Goal: Browse casually: Explore the website without a specific task or goal

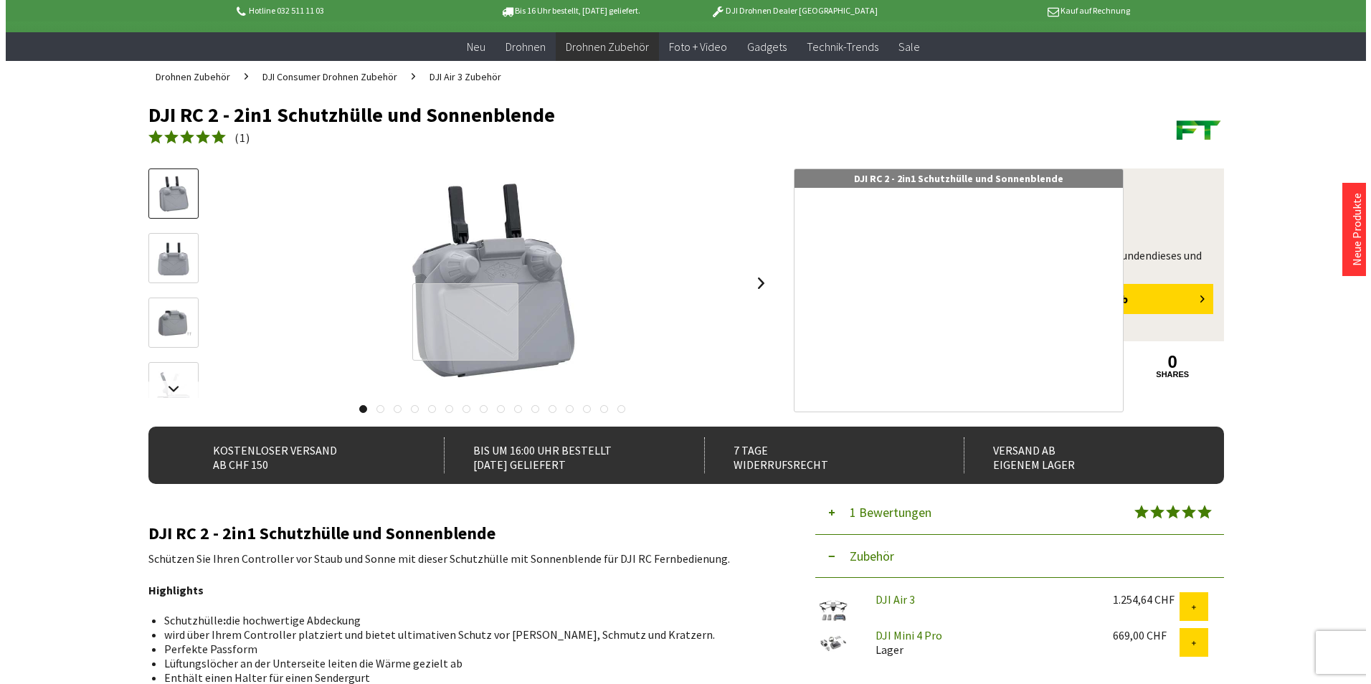
scroll to position [72, 0]
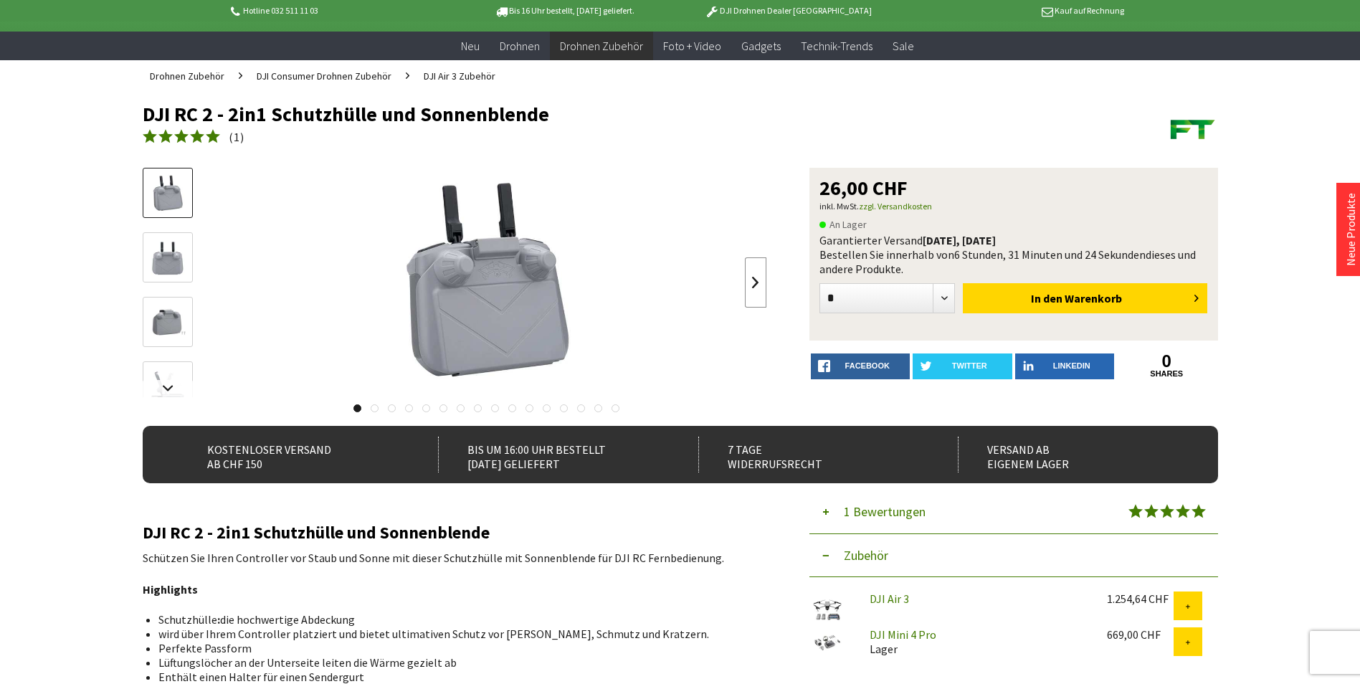
click at [753, 285] on link at bounding box center [756, 282] width 22 height 50
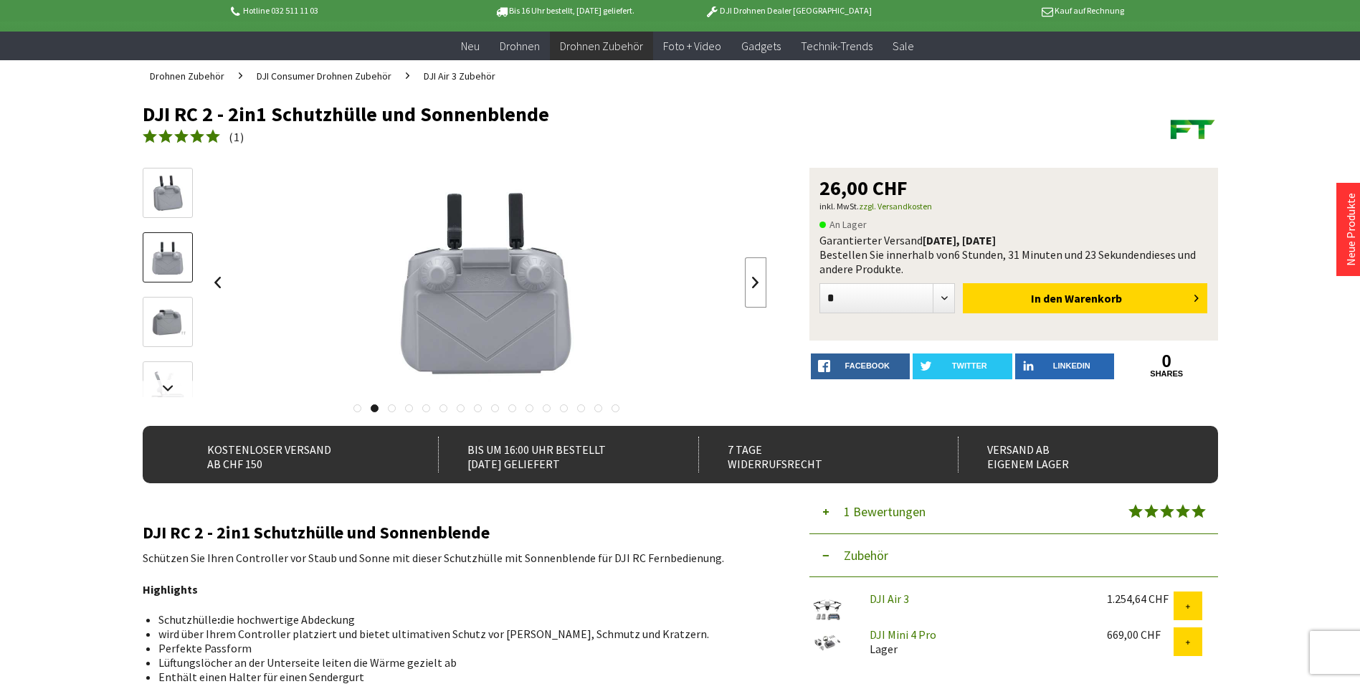
click at [753, 285] on link at bounding box center [756, 282] width 22 height 50
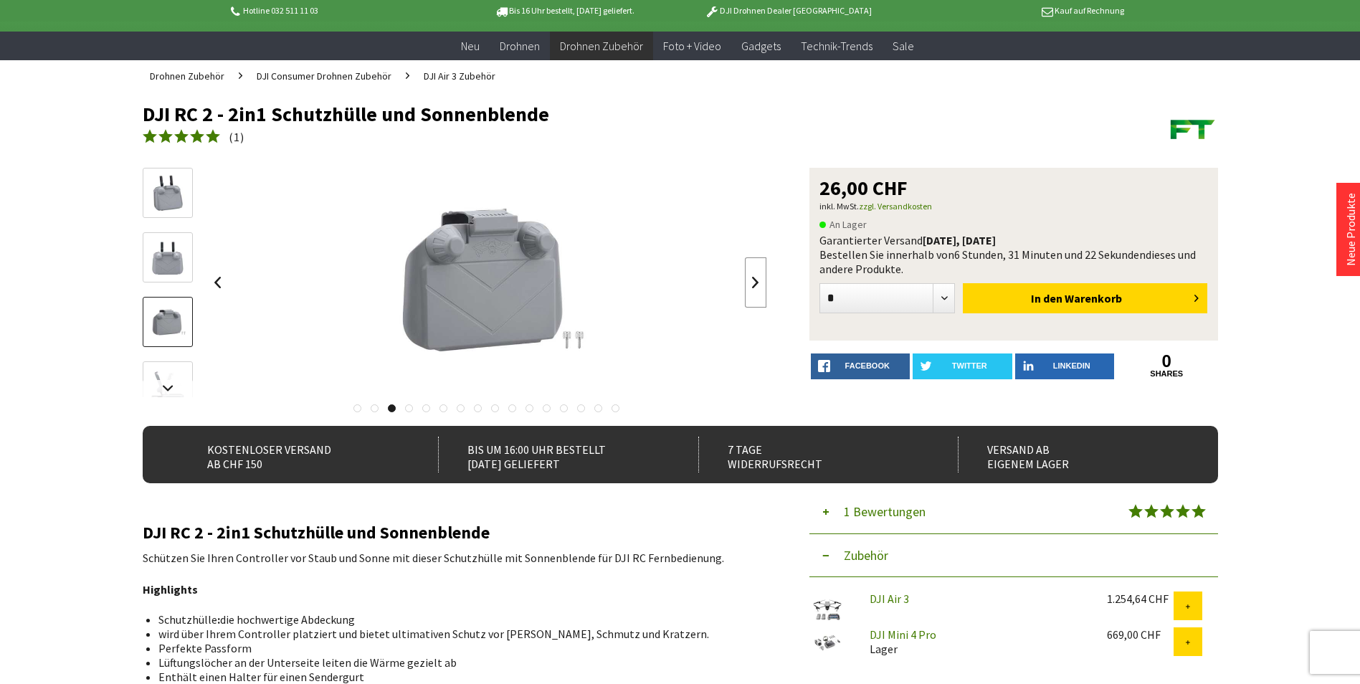
click at [753, 285] on link at bounding box center [756, 282] width 22 height 50
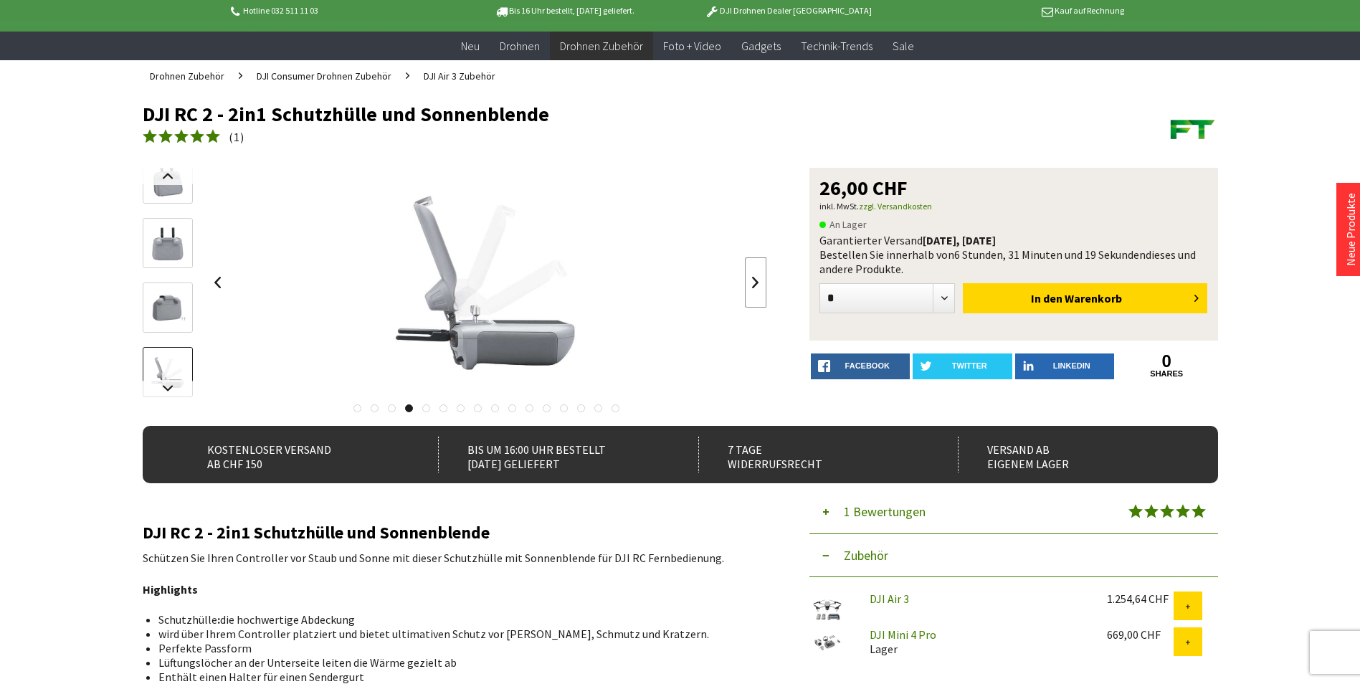
click at [753, 285] on link at bounding box center [756, 282] width 22 height 50
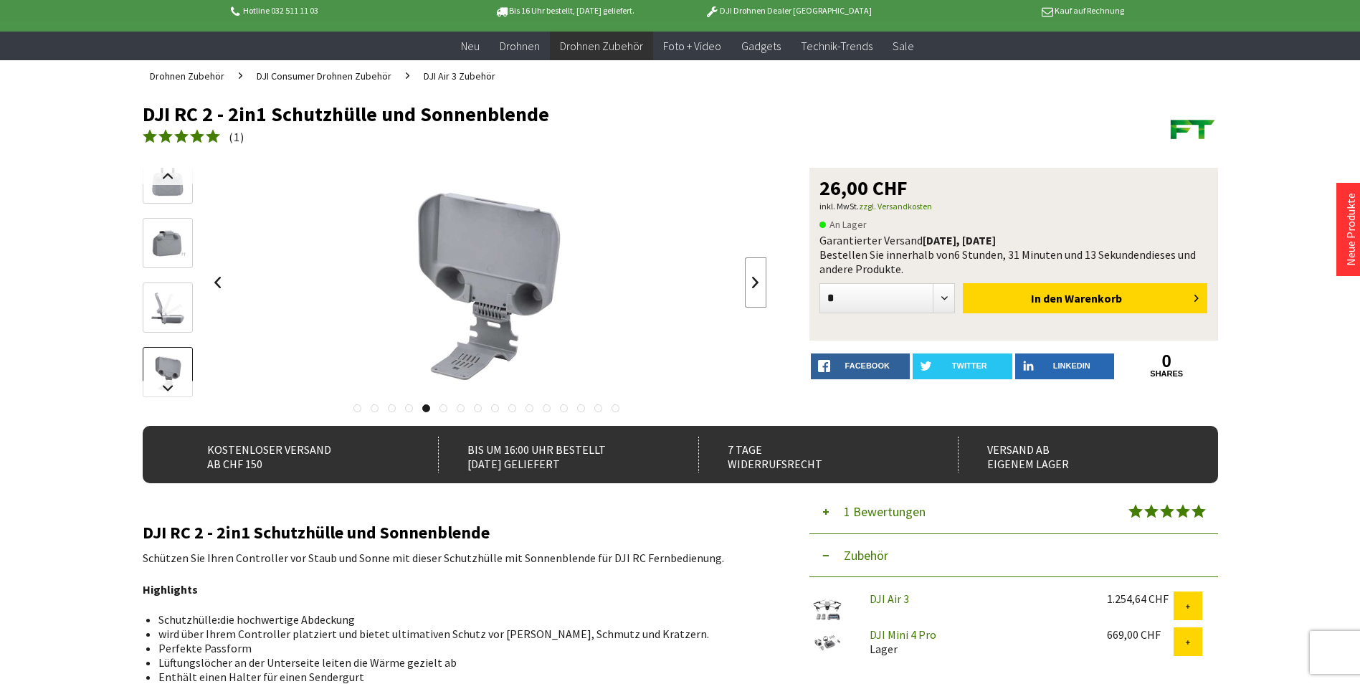
click at [753, 285] on link at bounding box center [756, 282] width 22 height 50
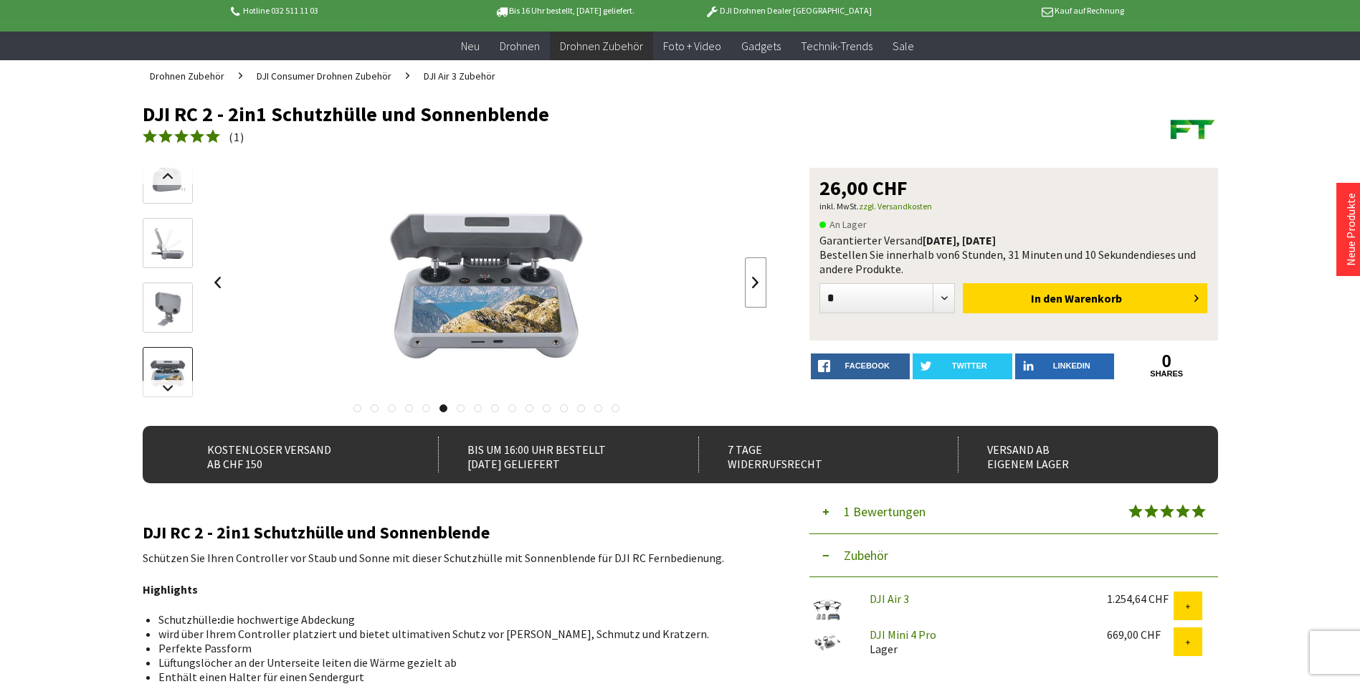
click at [755, 279] on link at bounding box center [756, 282] width 22 height 50
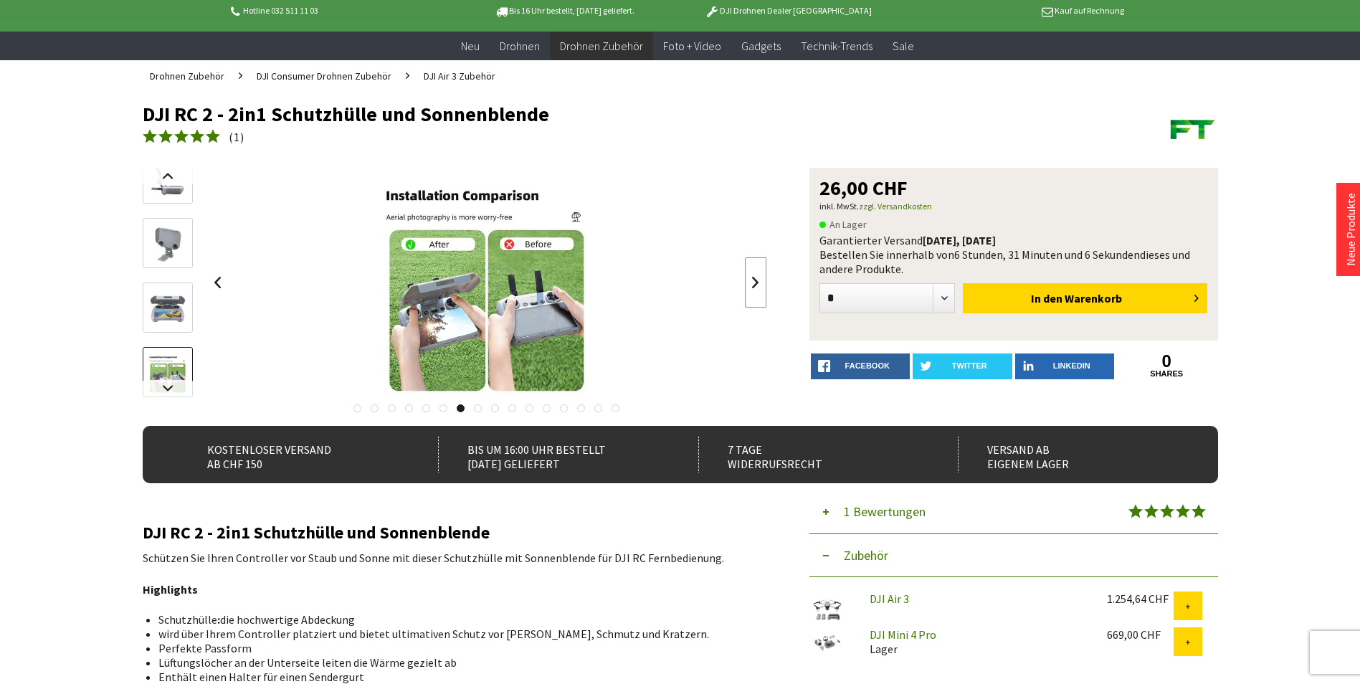
click at [755, 279] on link at bounding box center [756, 282] width 22 height 50
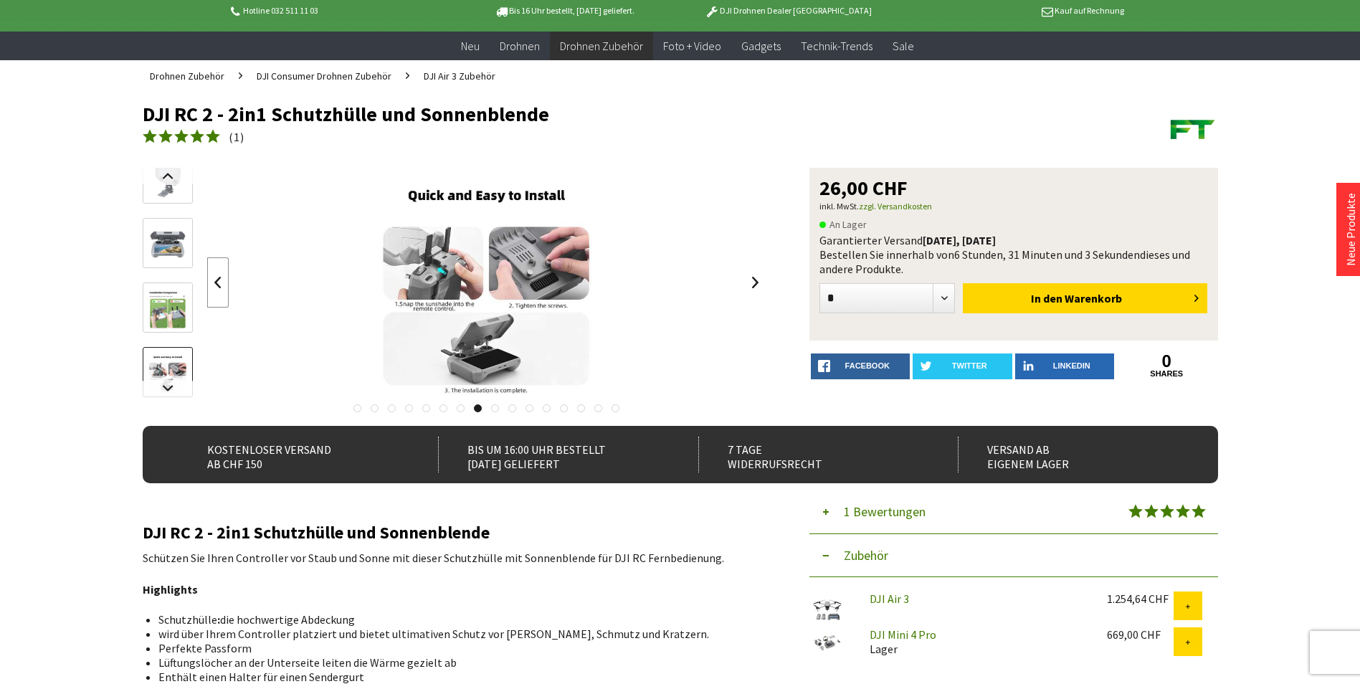
click at [215, 281] on link at bounding box center [218, 282] width 22 height 50
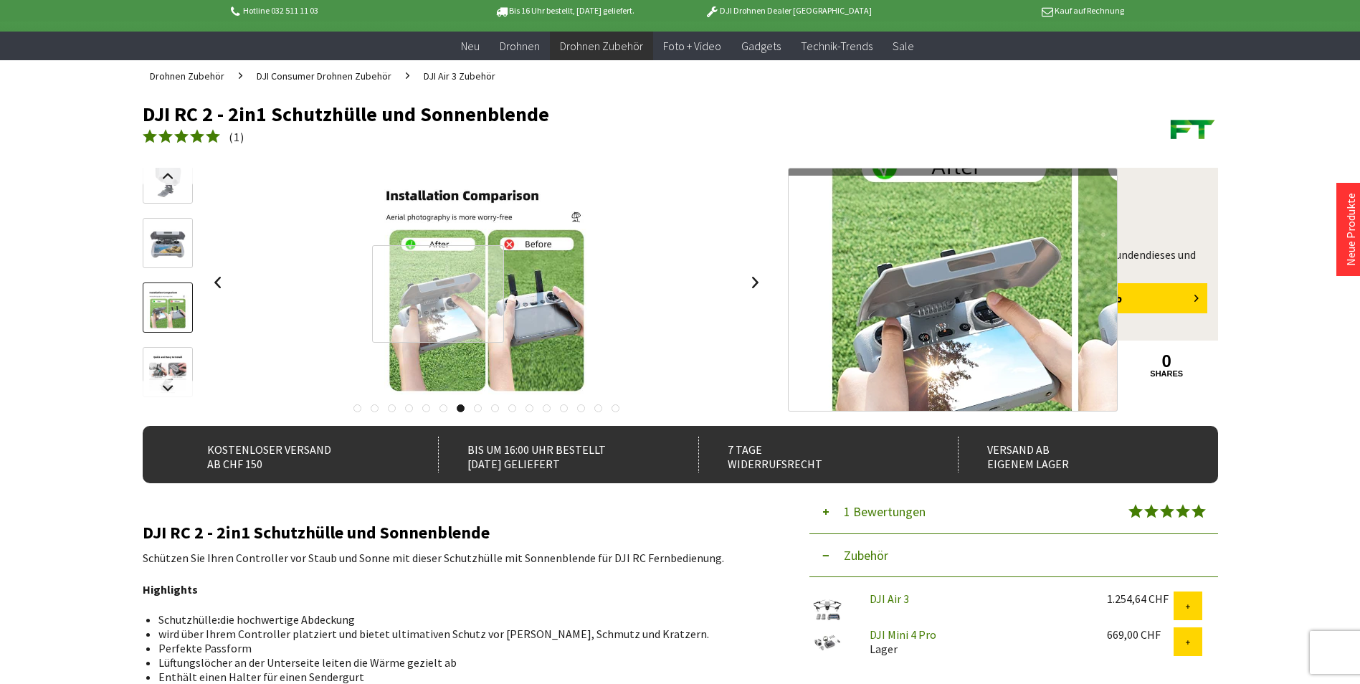
click at [428, 294] on div at bounding box center [438, 293] width 132 height 97
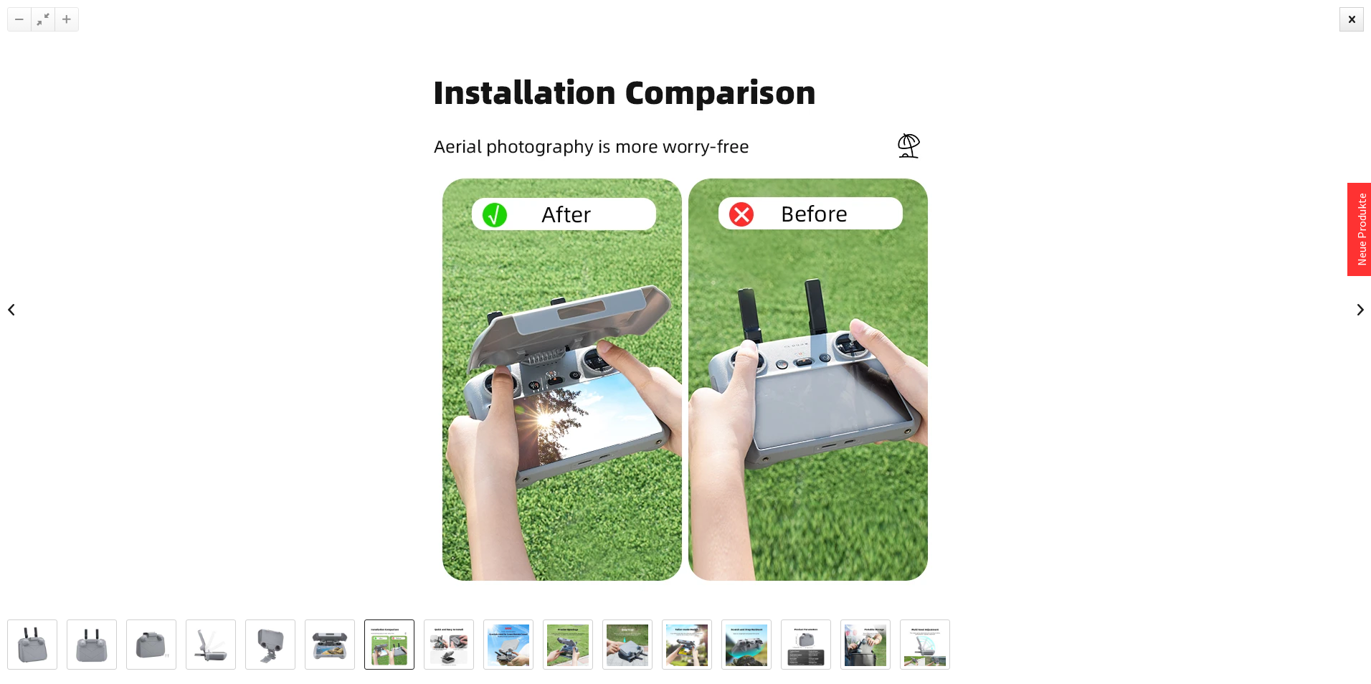
click at [452, 640] on img at bounding box center [449, 645] width 42 height 42
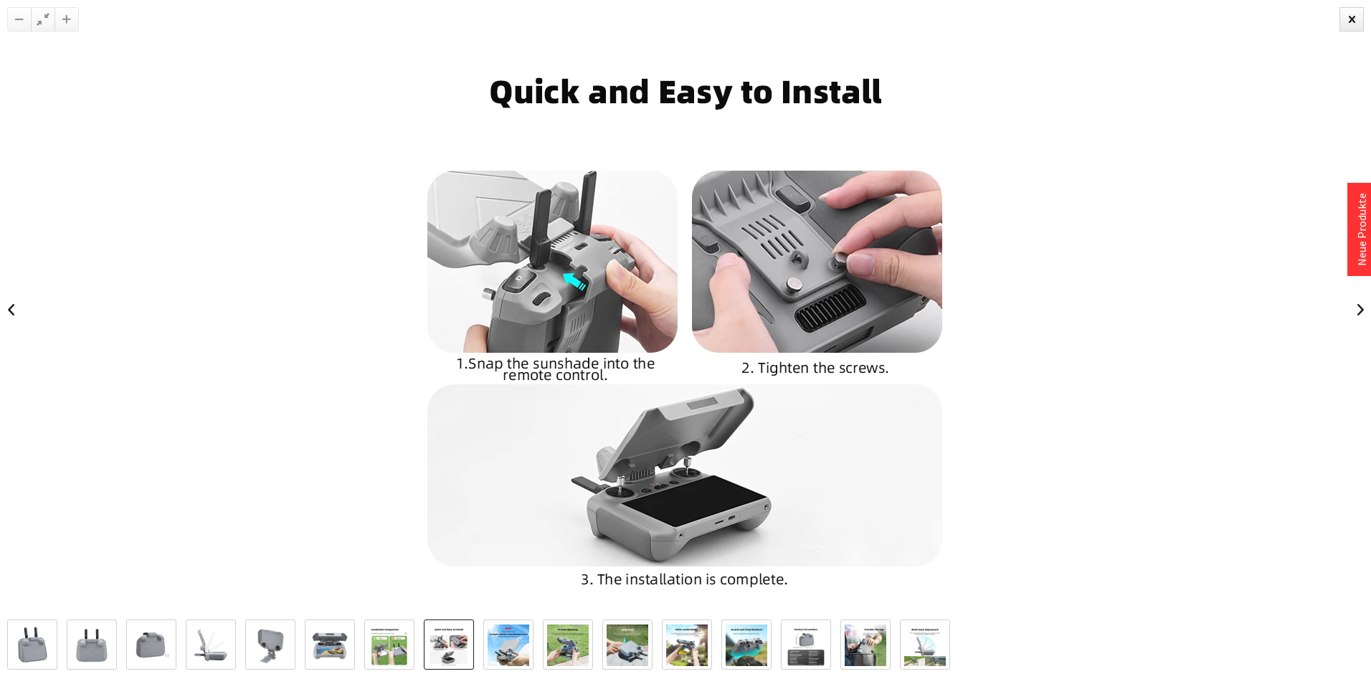
click at [500, 639] on img at bounding box center [508, 645] width 42 height 42
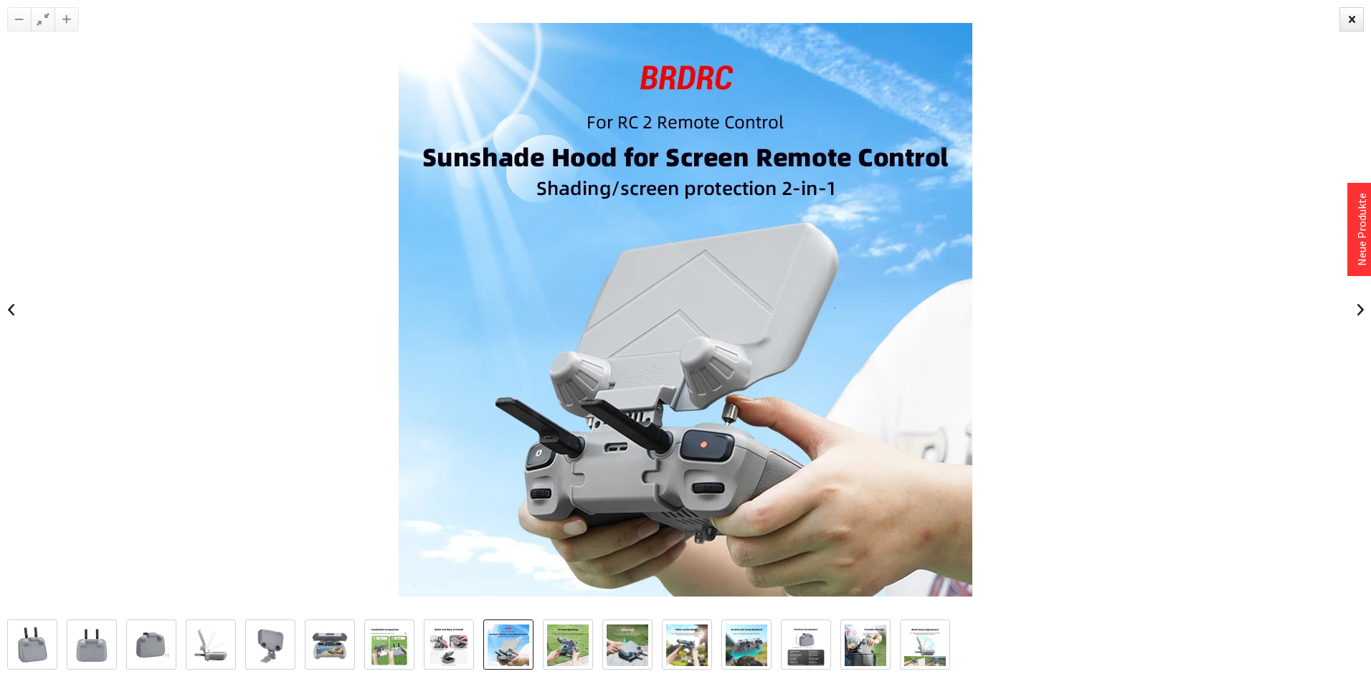
click at [546, 640] on link at bounding box center [568, 644] width 50 height 50
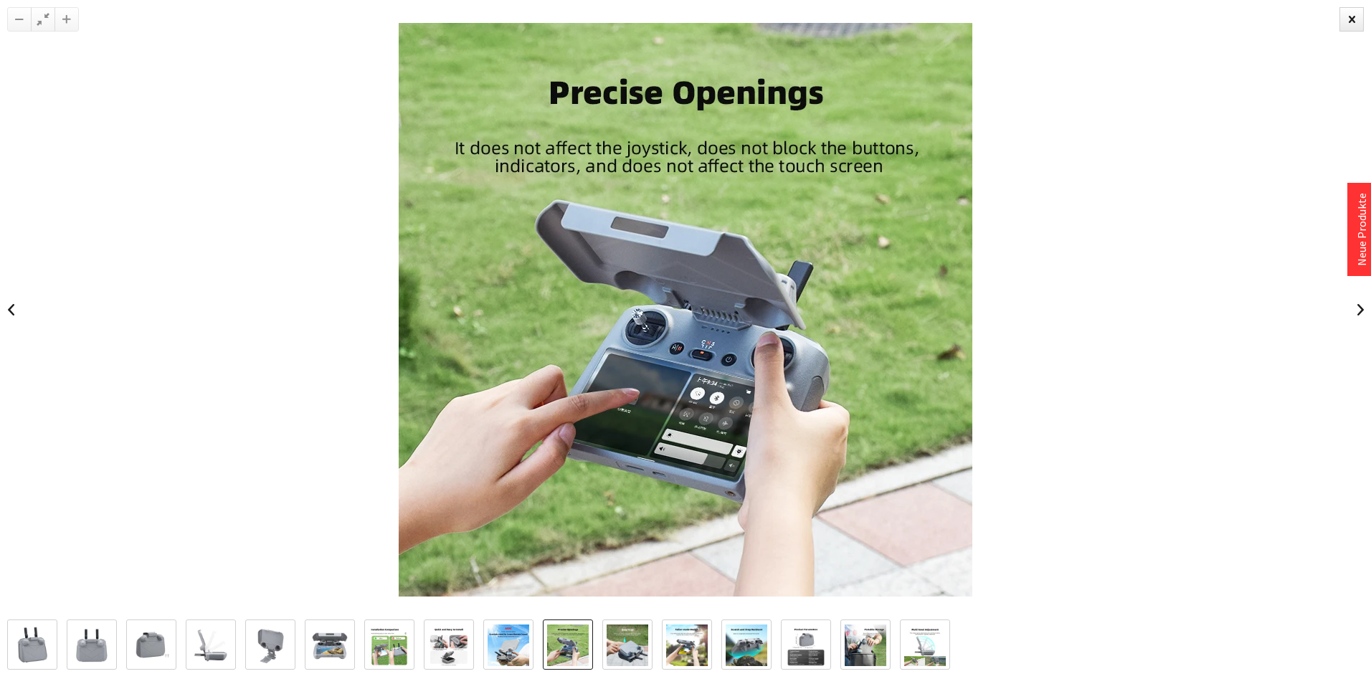
click at [569, 647] on img at bounding box center [568, 645] width 42 height 42
click at [624, 640] on img at bounding box center [627, 645] width 42 height 42
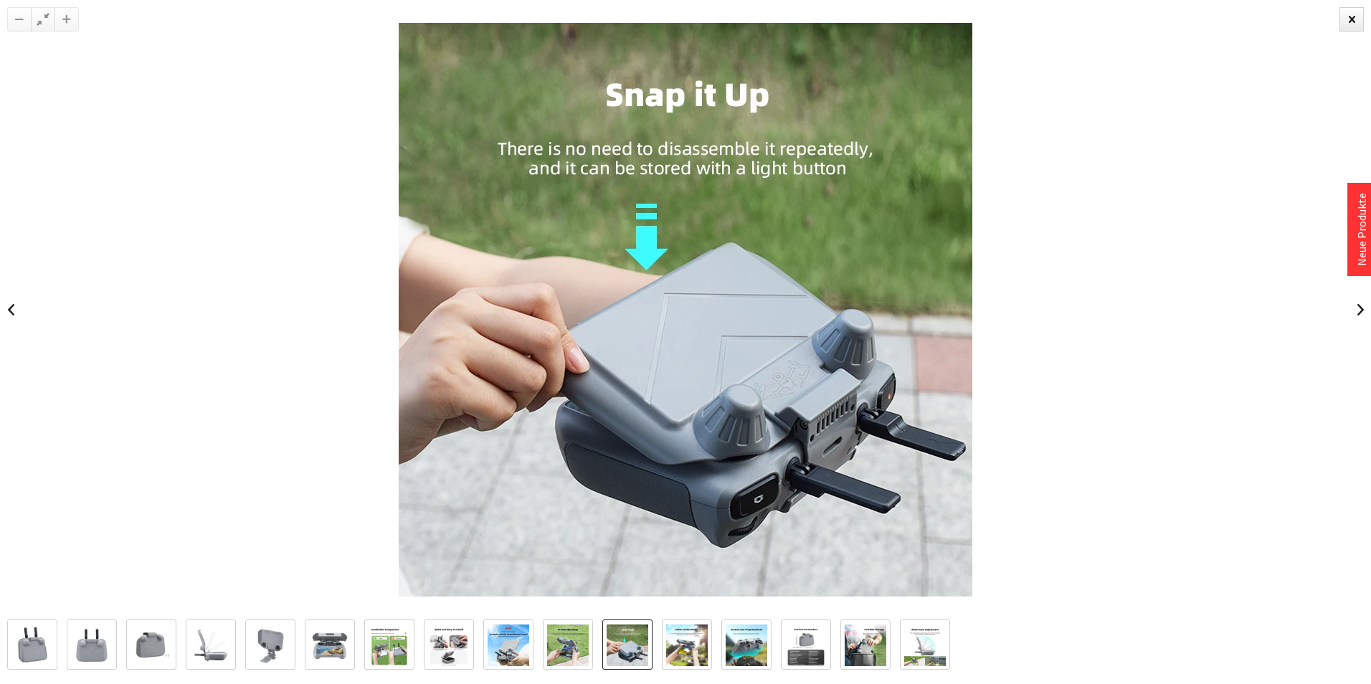
click at [686, 638] on img at bounding box center [687, 645] width 42 height 42
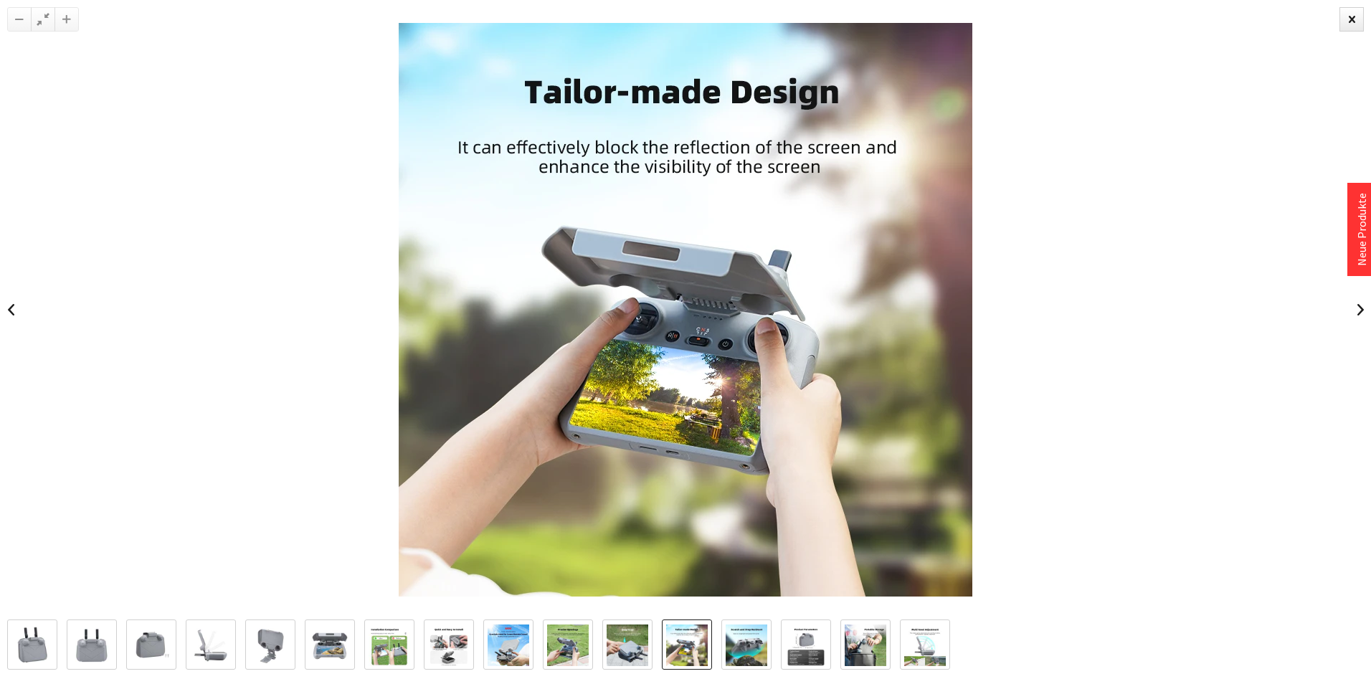
click at [700, 636] on img at bounding box center [687, 645] width 42 height 42
click at [750, 637] on img at bounding box center [746, 645] width 42 height 42
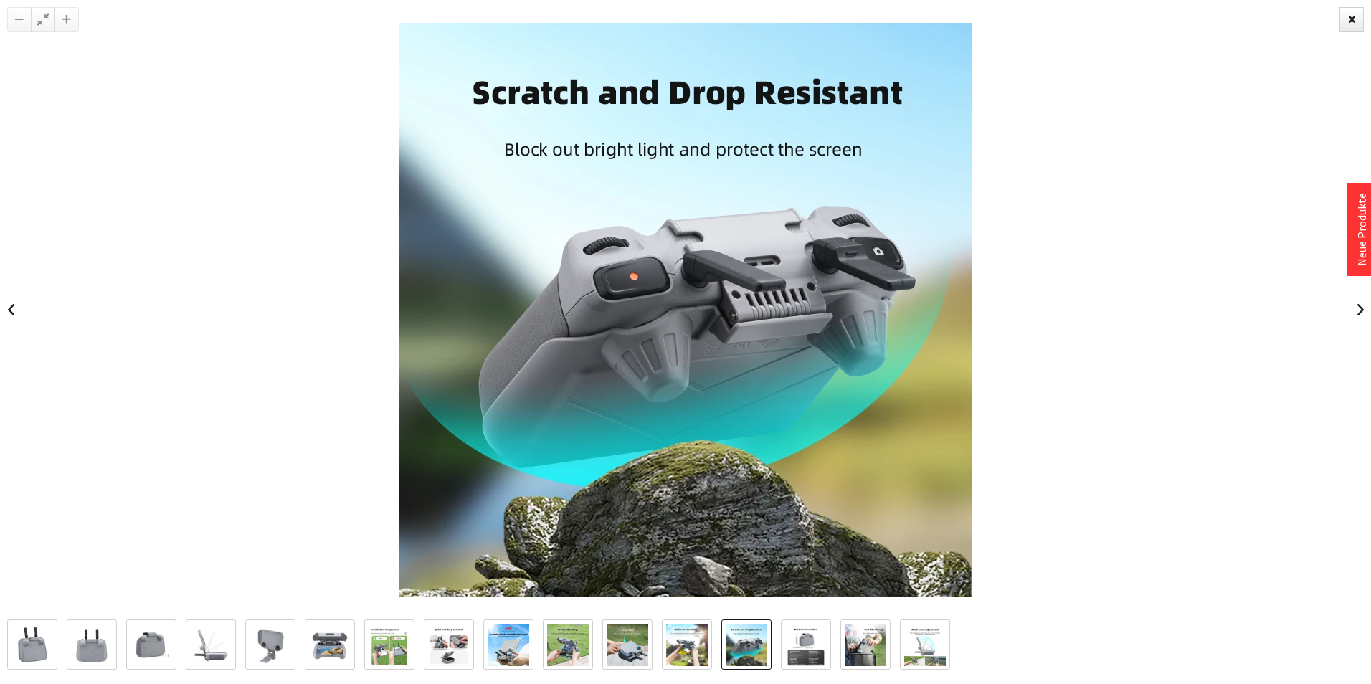
click at [784, 636] on link at bounding box center [806, 644] width 50 height 50
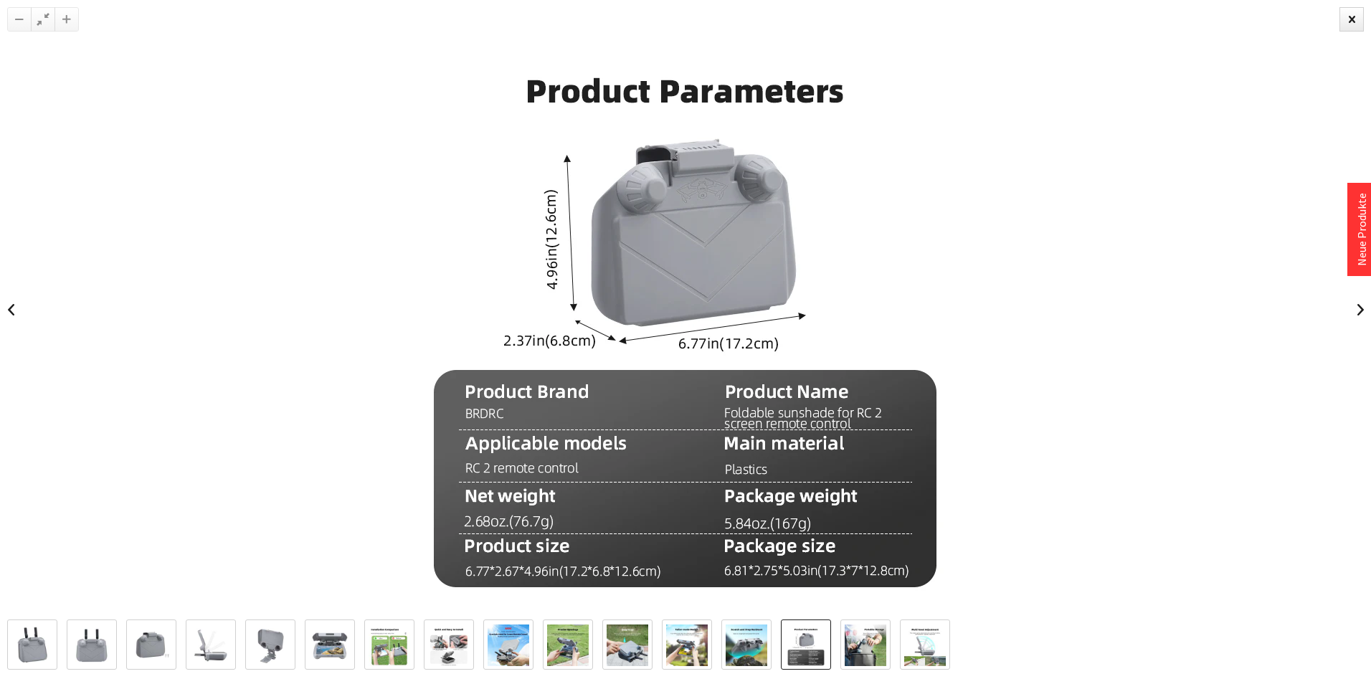
click at [814, 641] on img at bounding box center [806, 645] width 42 height 42
click at [860, 637] on img at bounding box center [865, 645] width 42 height 42
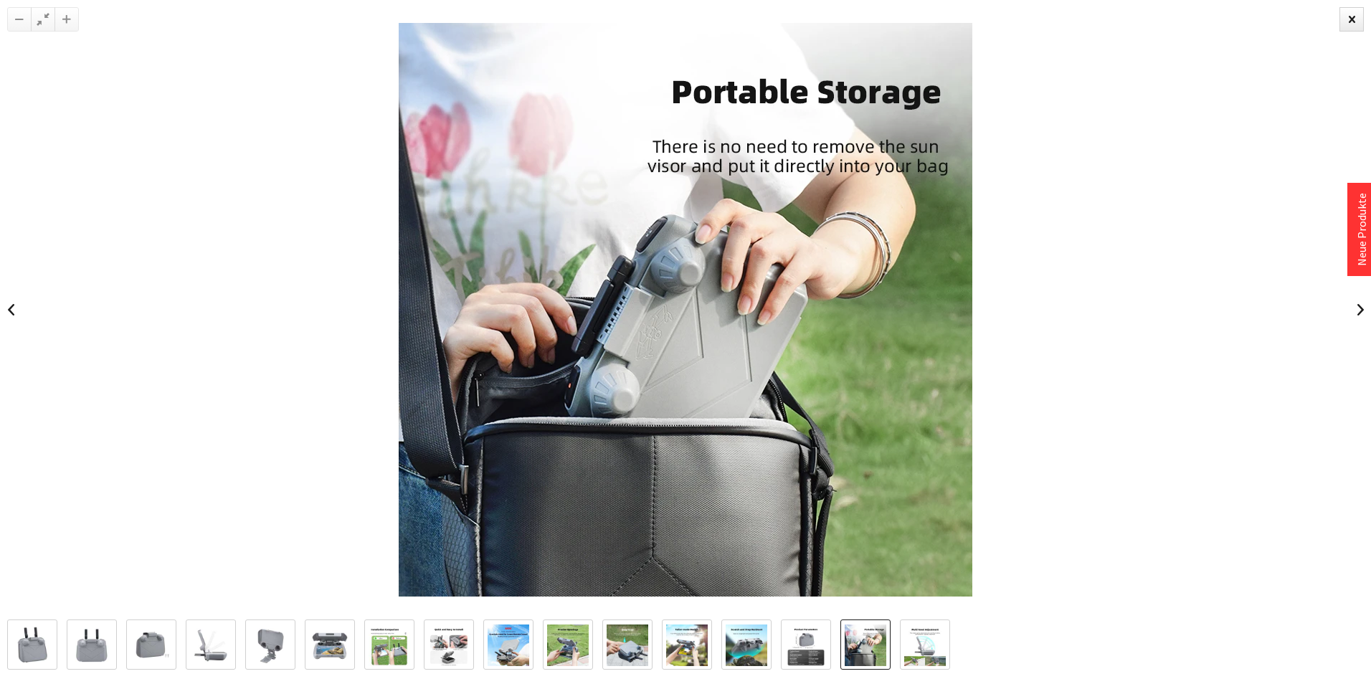
click at [928, 639] on img at bounding box center [925, 645] width 42 height 42
